Goal: Check status: Check status

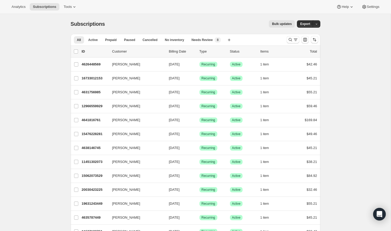
click at [289, 38] on icon "Search and filter results" at bounding box center [290, 39] width 5 height 5
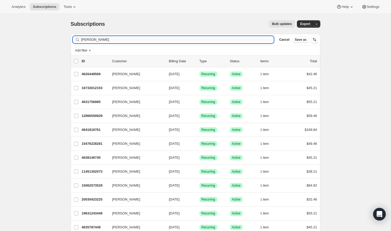
type input "[PERSON_NAME]"
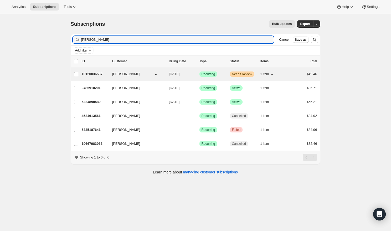
click at [124, 74] on span "[PERSON_NAME]" at bounding box center [126, 73] width 28 height 5
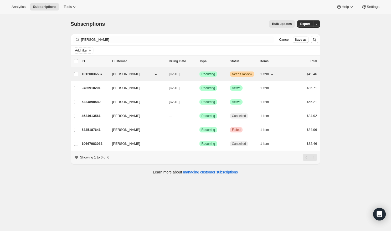
click at [95, 71] on div "10120036537 [PERSON_NAME] [DATE] Success Recurring Warning Needs Review 1 item …" at bounding box center [199, 73] width 235 height 7
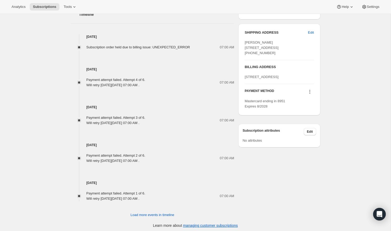
scroll to position [254, 0]
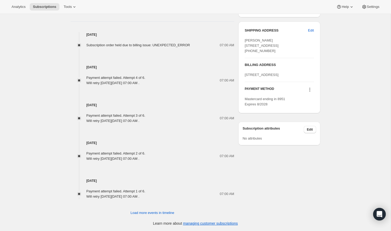
drag, startPoint x: 239, startPoint y: 197, endPoint x: 103, endPoint y: 142, distance: 146.3
click at [91, 123] on div "Payment attempt failed. Attempt 3 of 6. Will retry [DATE][DATE] 07:00 AM ." at bounding box center [115, 118] width 59 height 11
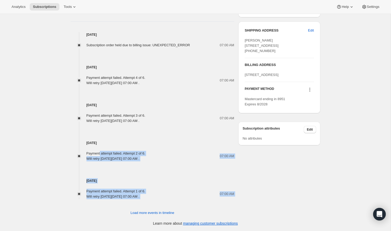
drag, startPoint x: 176, startPoint y: 201, endPoint x: 100, endPoint y: 151, distance: 91.5
click at [100, 152] on div "Timeline [DATE] Subscription order held due to billing issue: UNEXPECTED_ERROR …" at bounding box center [153, 107] width 164 height 216
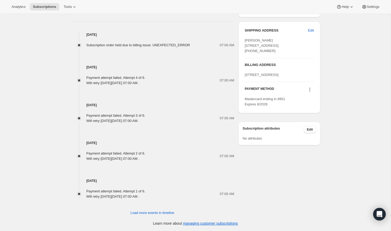
click at [105, 151] on div "Payment attempt failed. Attempt 2 of 6. Will retry [DATE][DATE] 07:00 AM ." at bounding box center [115, 156] width 59 height 11
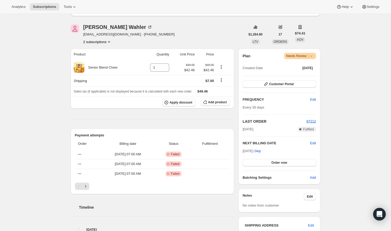
scroll to position [0, 0]
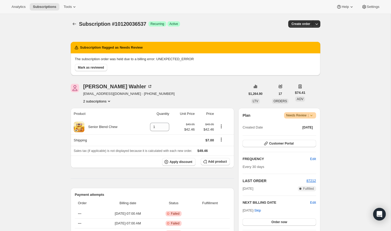
click at [220, 22] on div "Subscription #10120036537 Success Recurring Success Active" at bounding box center [155, 23] width 152 height 7
